Goal: Navigation & Orientation: Find specific page/section

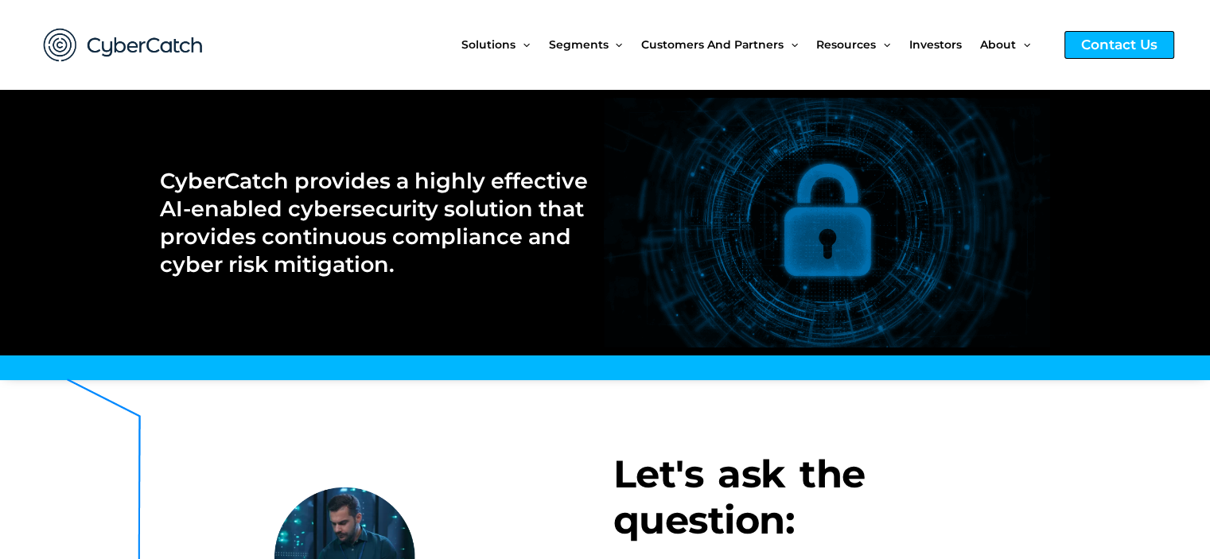
click at [1082, 46] on div "Contact Us" at bounding box center [1120, 45] width 110 height 28
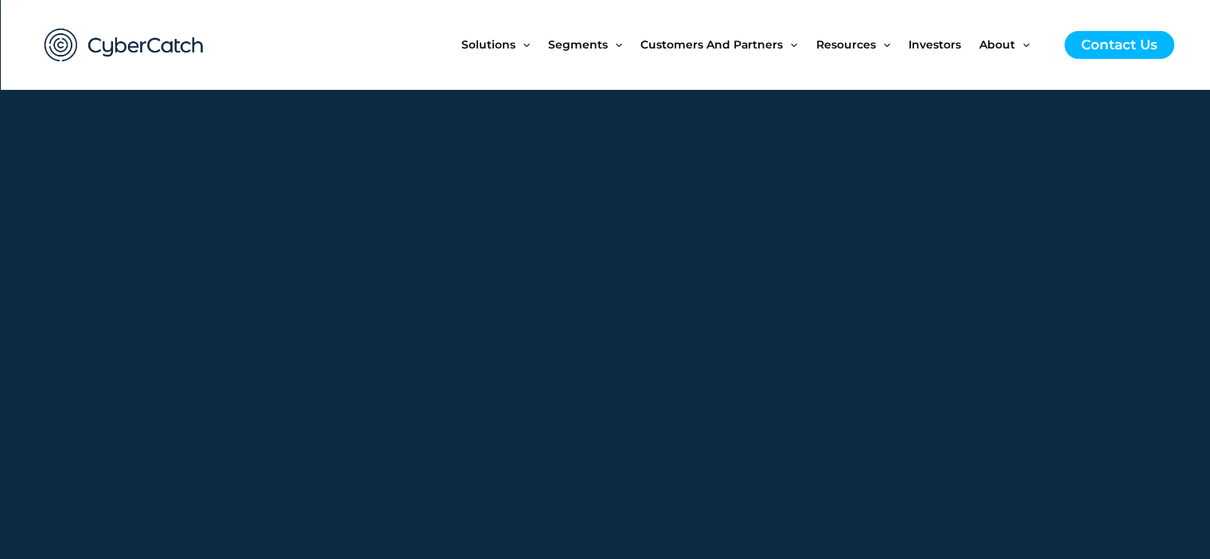
scroll to position [557, 0]
click at [956, 50] on span "Investors" at bounding box center [935, 44] width 53 height 67
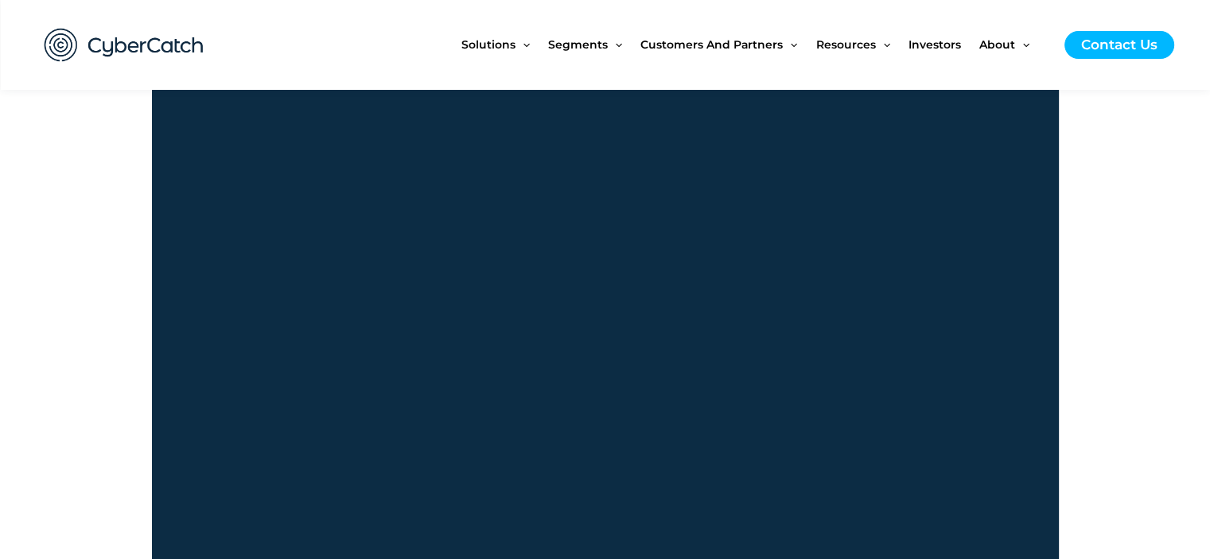
scroll to position [875, 0]
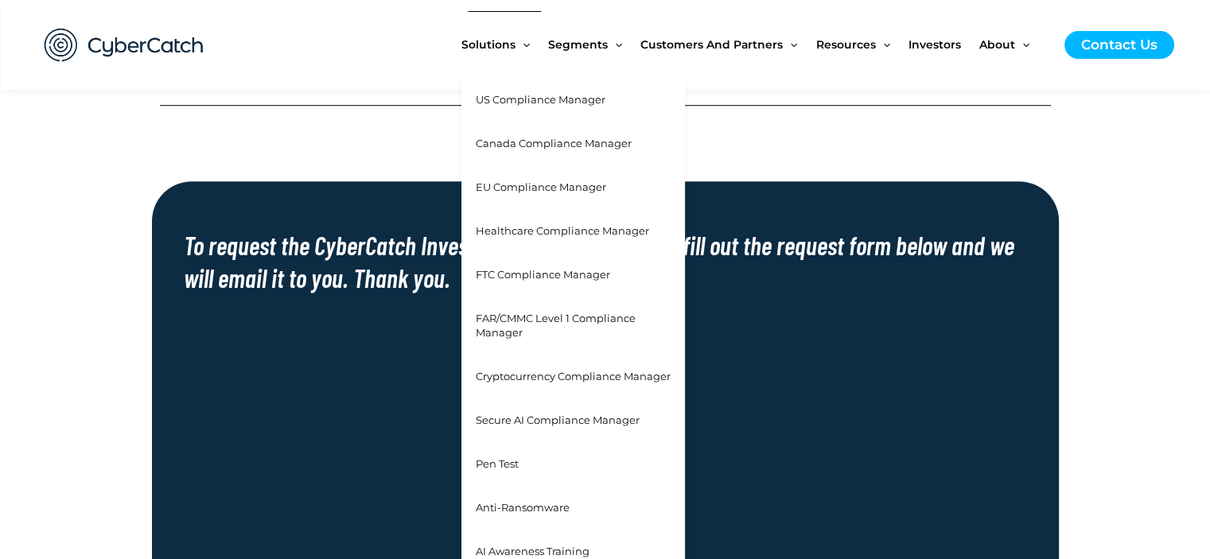
click at [505, 142] on span "Canada Compliance Manager" at bounding box center [554, 143] width 156 height 13
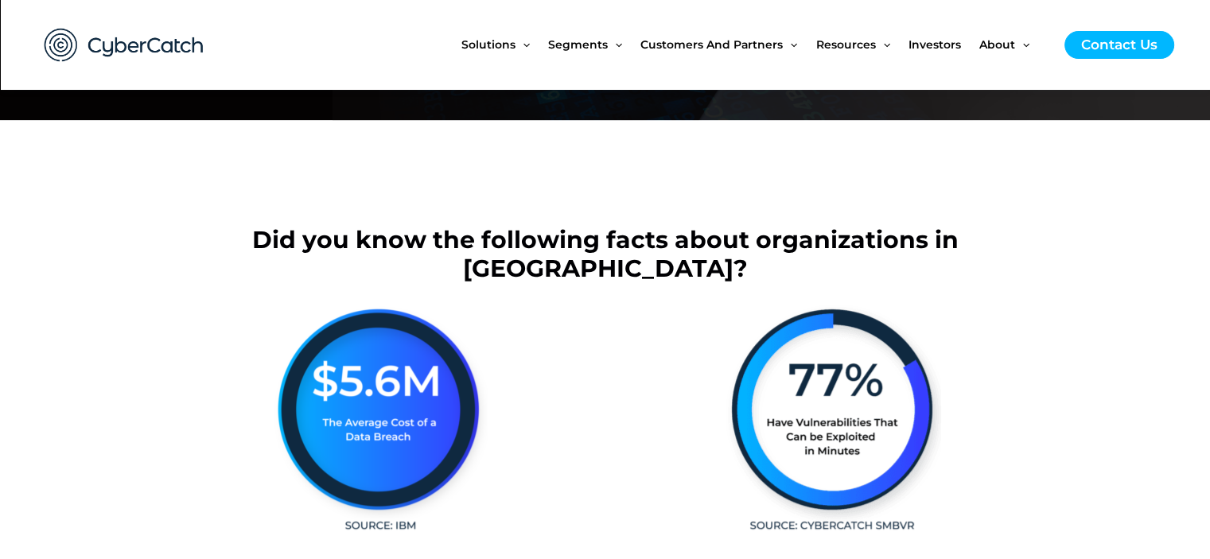
scroll to position [318, 0]
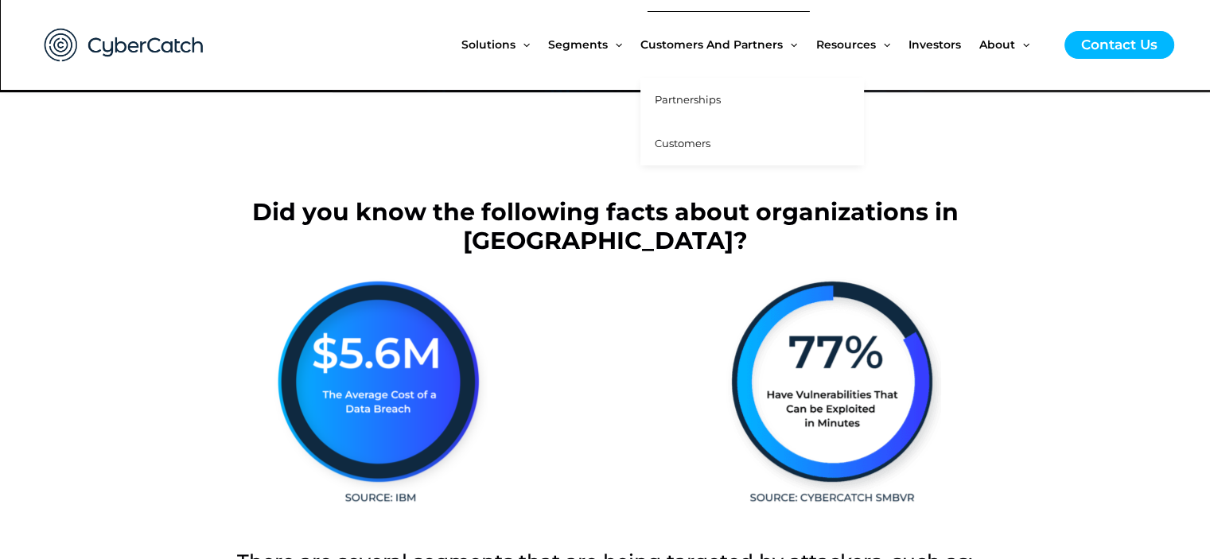
click at [707, 100] on span "Partnerships" at bounding box center [688, 99] width 66 height 13
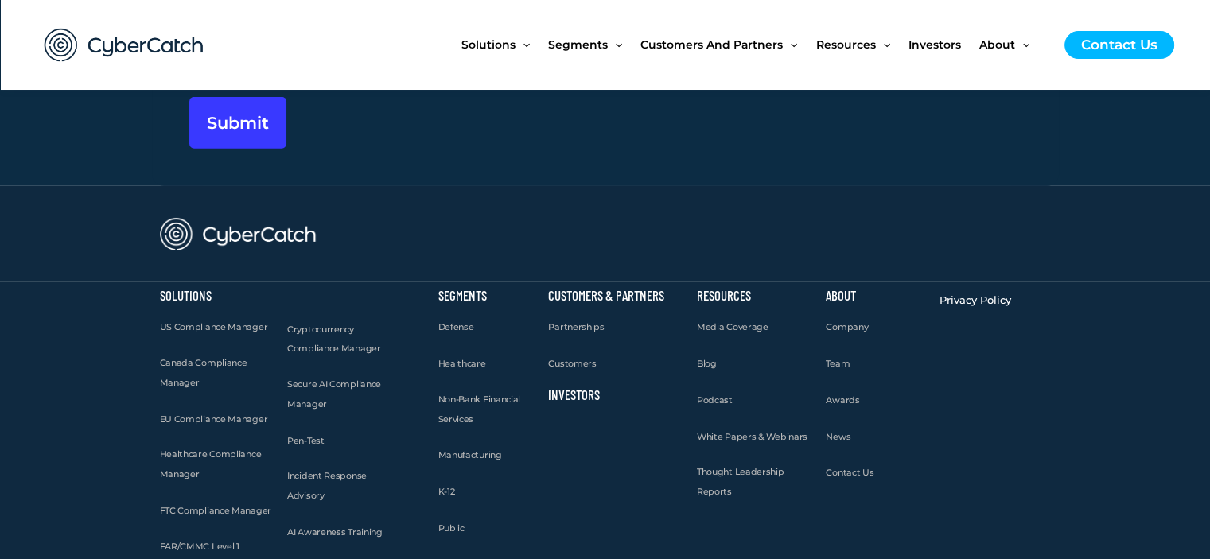
scroll to position [4616, 0]
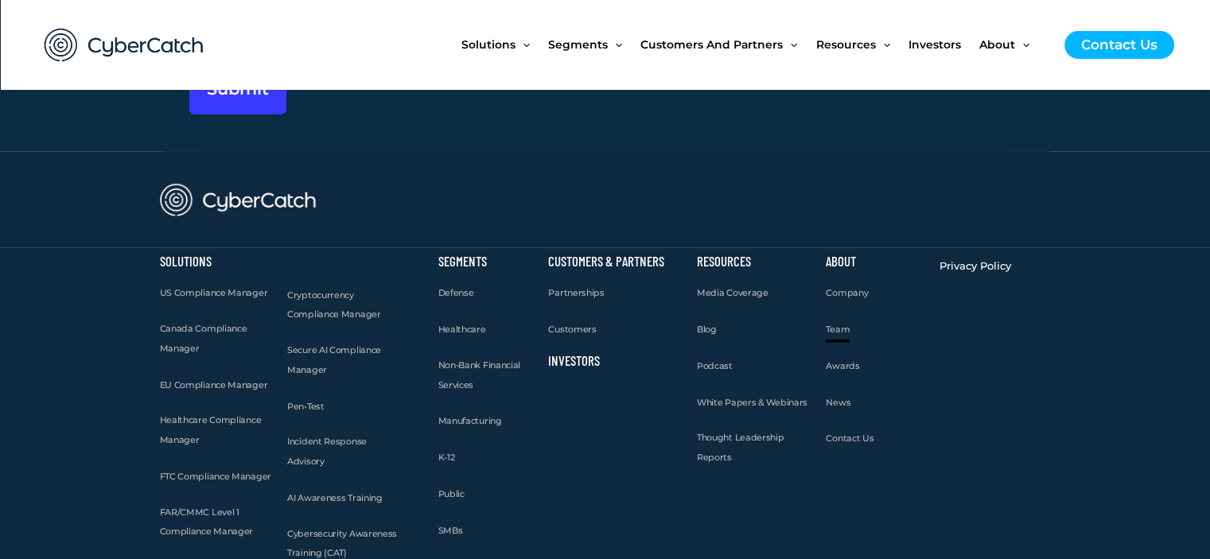
click at [837, 324] on span "Team" at bounding box center [838, 329] width 24 height 11
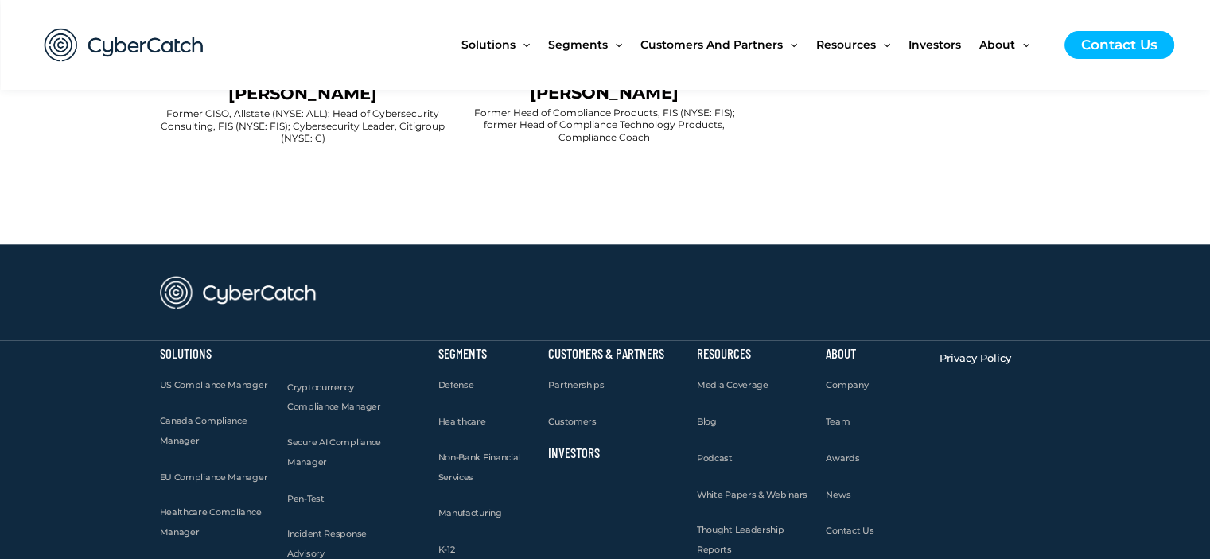
scroll to position [1671, 0]
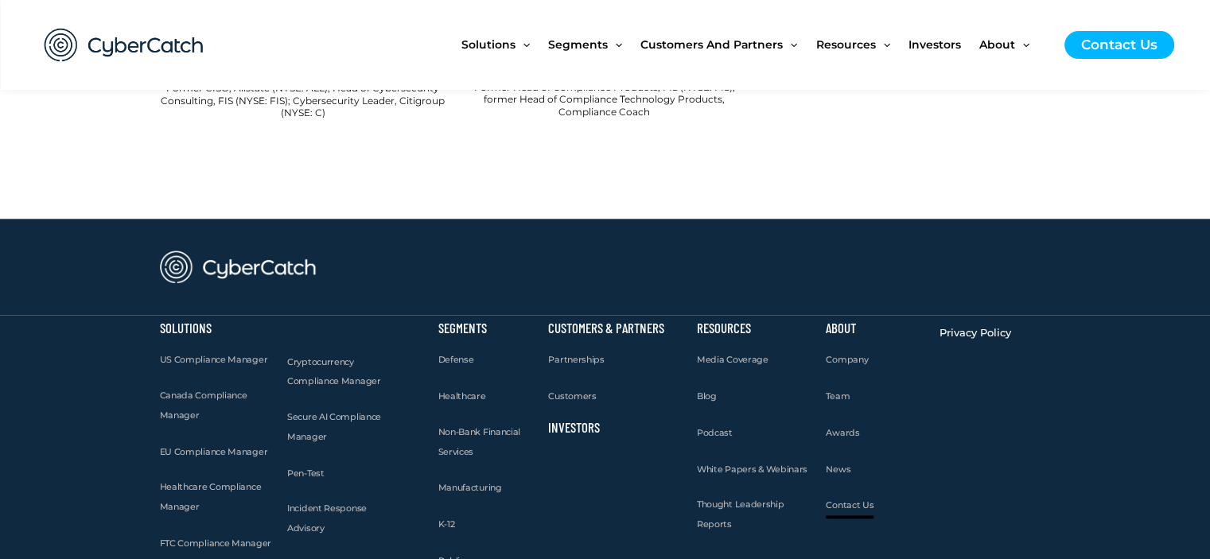
click at [840, 500] on span "Contact Us" at bounding box center [850, 505] width 48 height 11
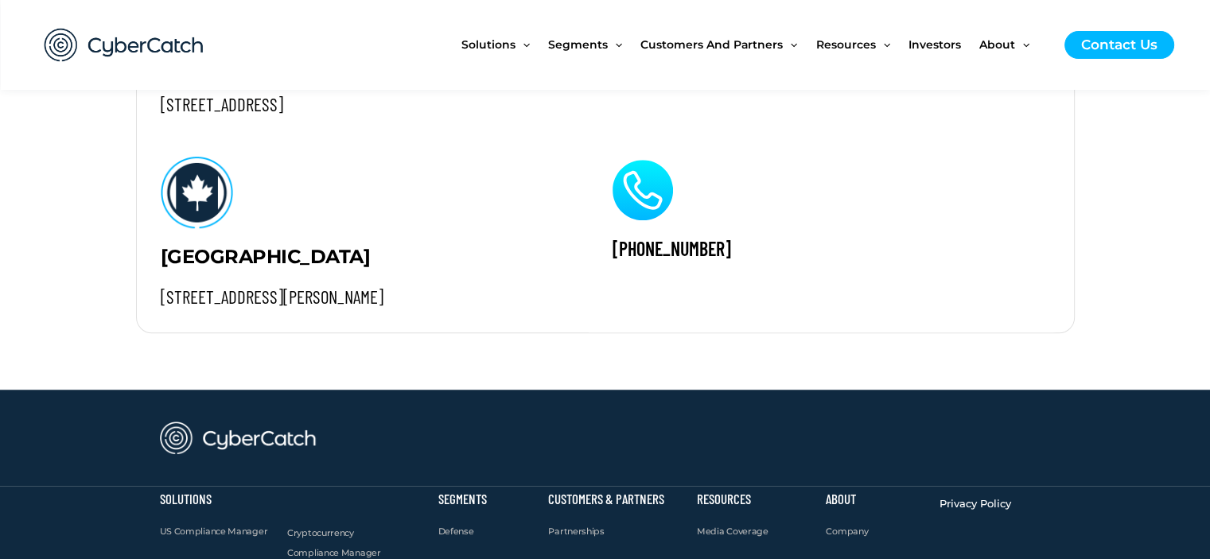
scroll to position [1140, 0]
